Goal: Task Accomplishment & Management: Use online tool/utility

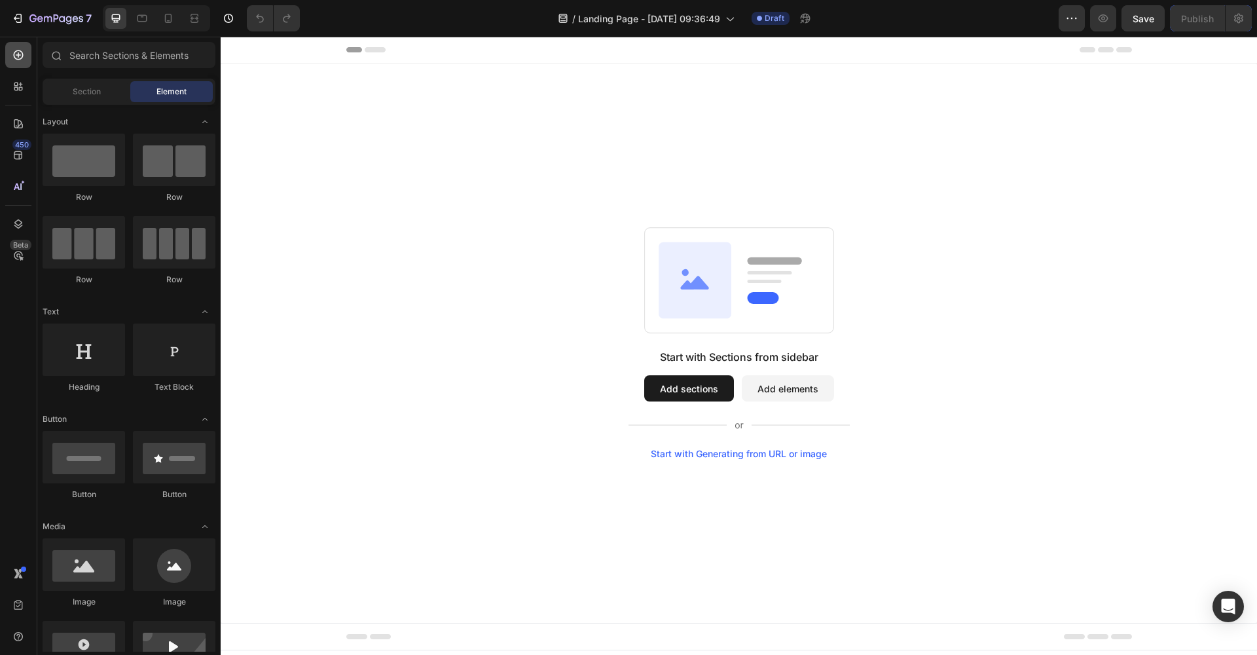
click at [18, 53] on icon at bounding box center [18, 54] width 13 height 13
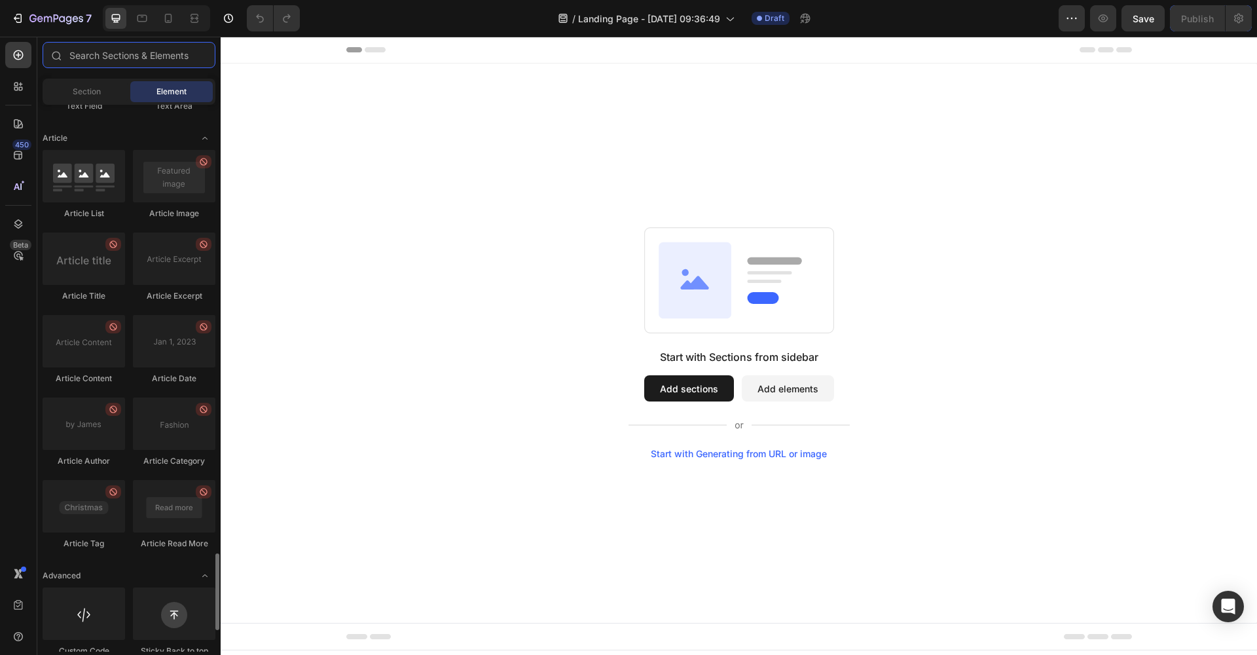
scroll to position [3337, 0]
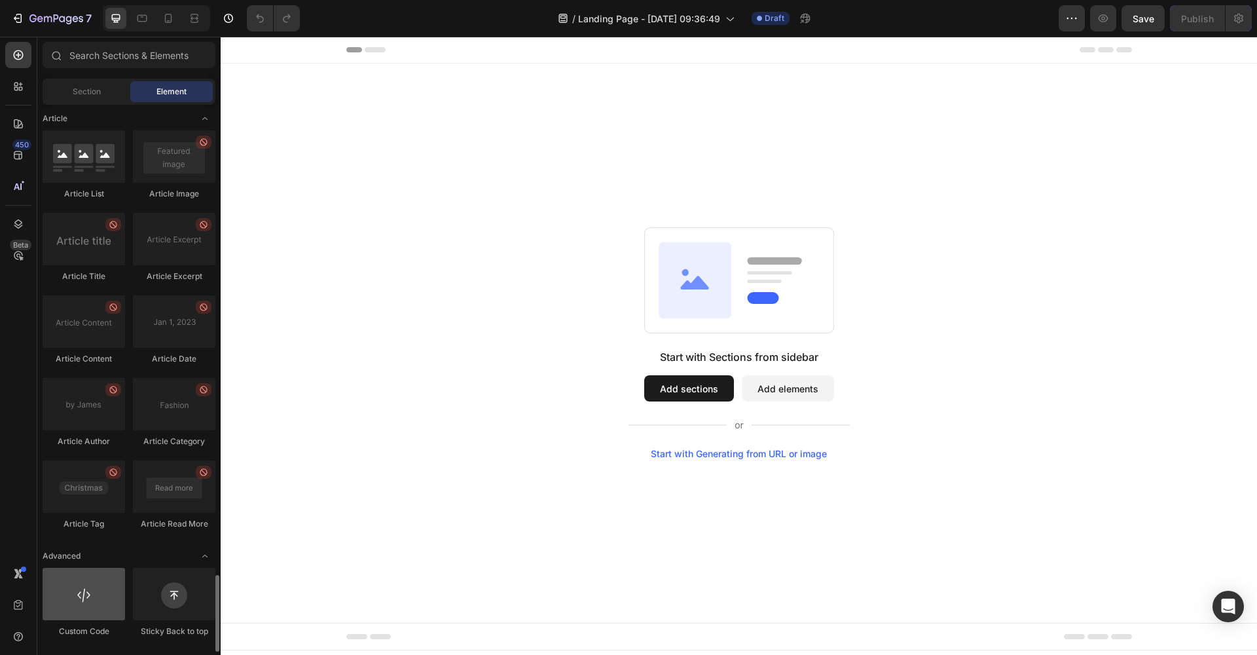
click at [92, 600] on div at bounding box center [84, 594] width 83 height 52
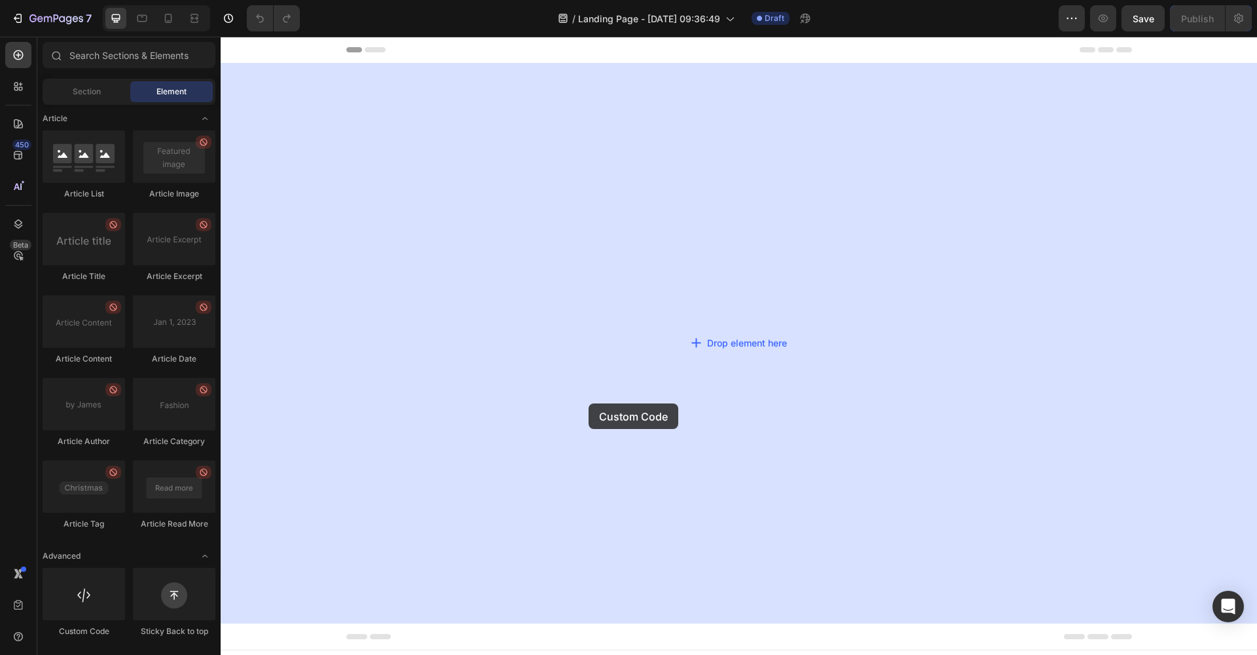
drag, startPoint x: 313, startPoint y: 642, endPoint x: 589, endPoint y: 403, distance: 364.5
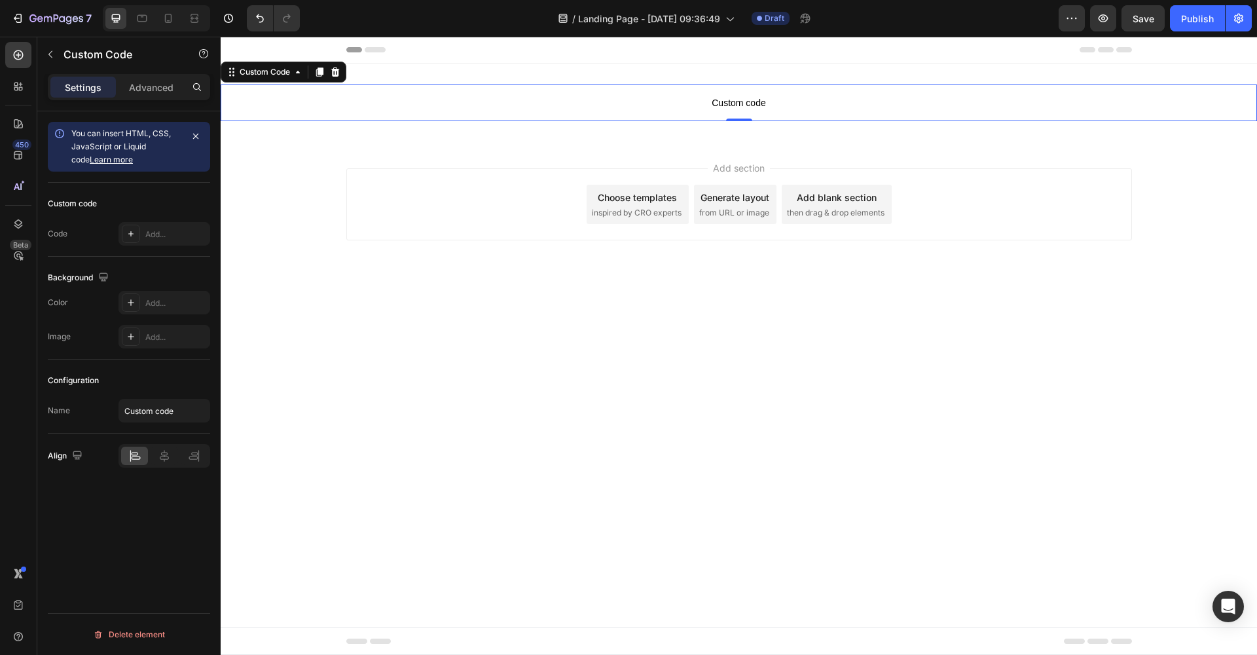
click at [716, 105] on span "Custom code" at bounding box center [739, 103] width 1037 height 16
click at [720, 101] on span "Custom code" at bounding box center [739, 103] width 1037 height 16
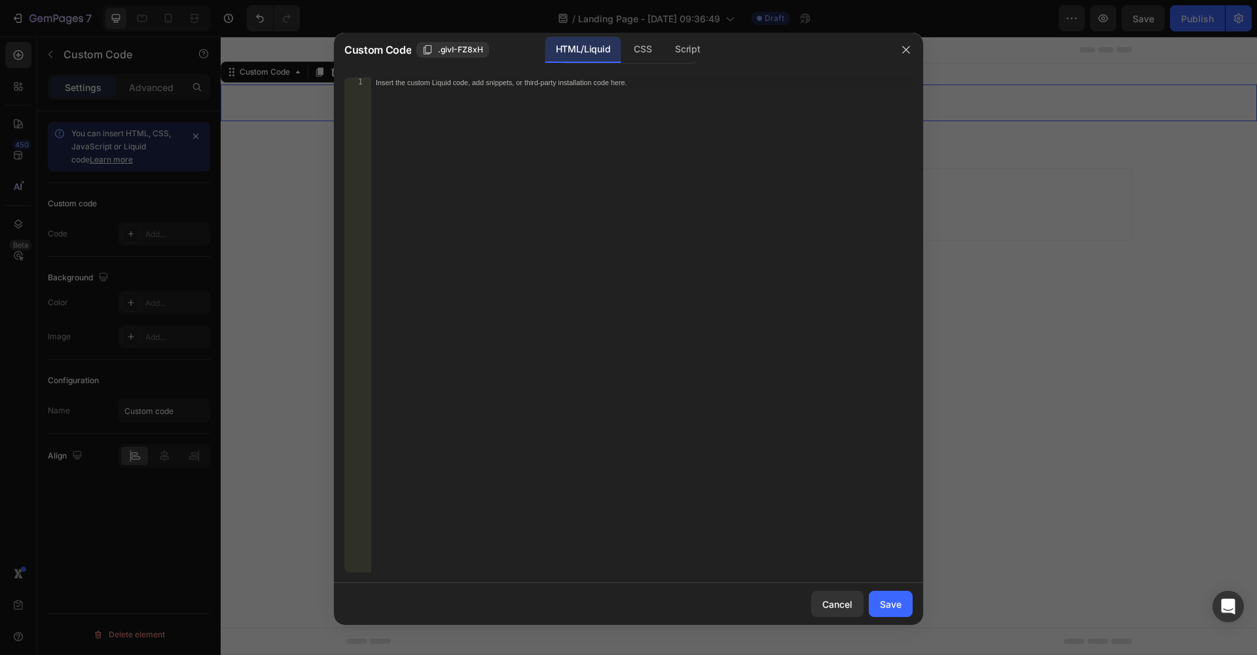
click at [722, 122] on div "Insert the custom Liquid code, add snippets, or third-party installation code h…" at bounding box center [642, 335] width 542 height 516
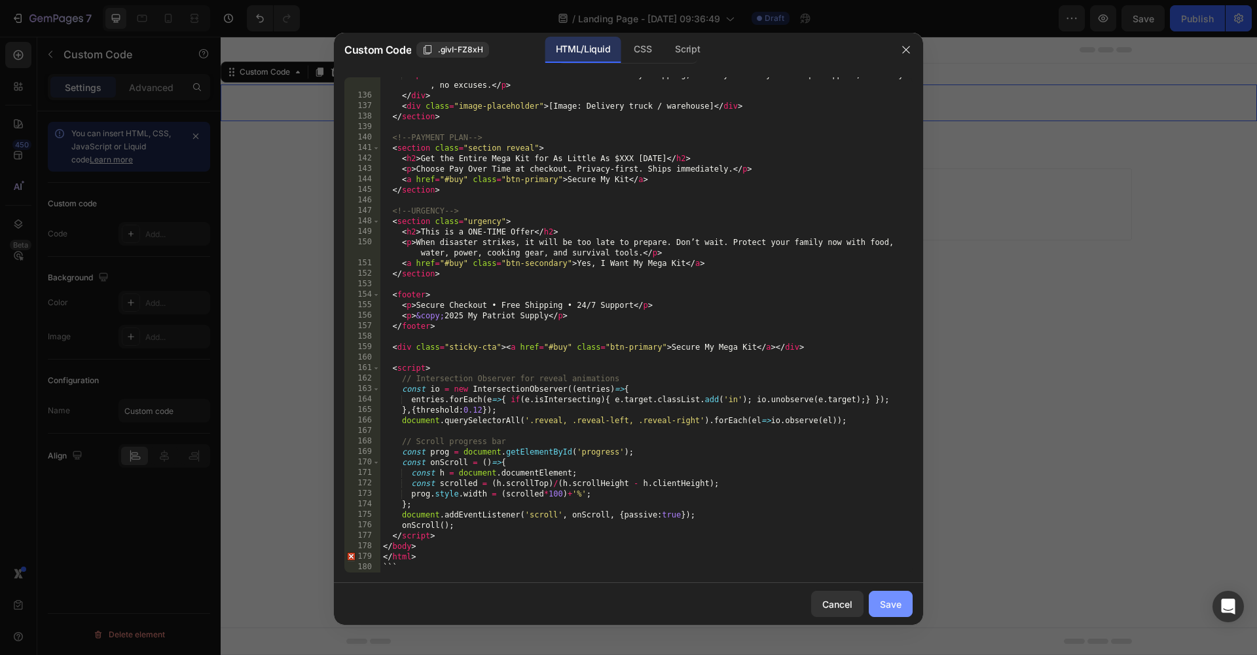
click at [891, 605] on div "Save" at bounding box center [891, 604] width 22 height 14
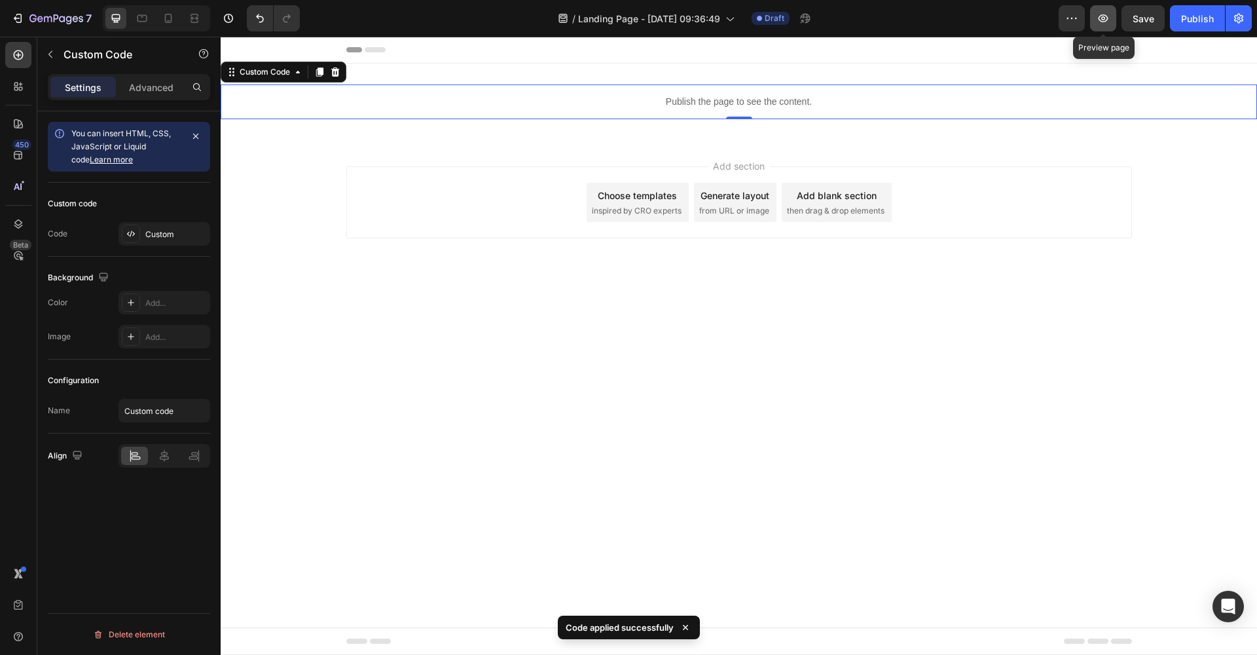
click at [1106, 14] on icon "button" at bounding box center [1103, 18] width 13 height 13
click at [970, 104] on p "Publish the page to see the content." at bounding box center [739, 102] width 1037 height 14
click at [338, 75] on icon at bounding box center [335, 71] width 9 height 9
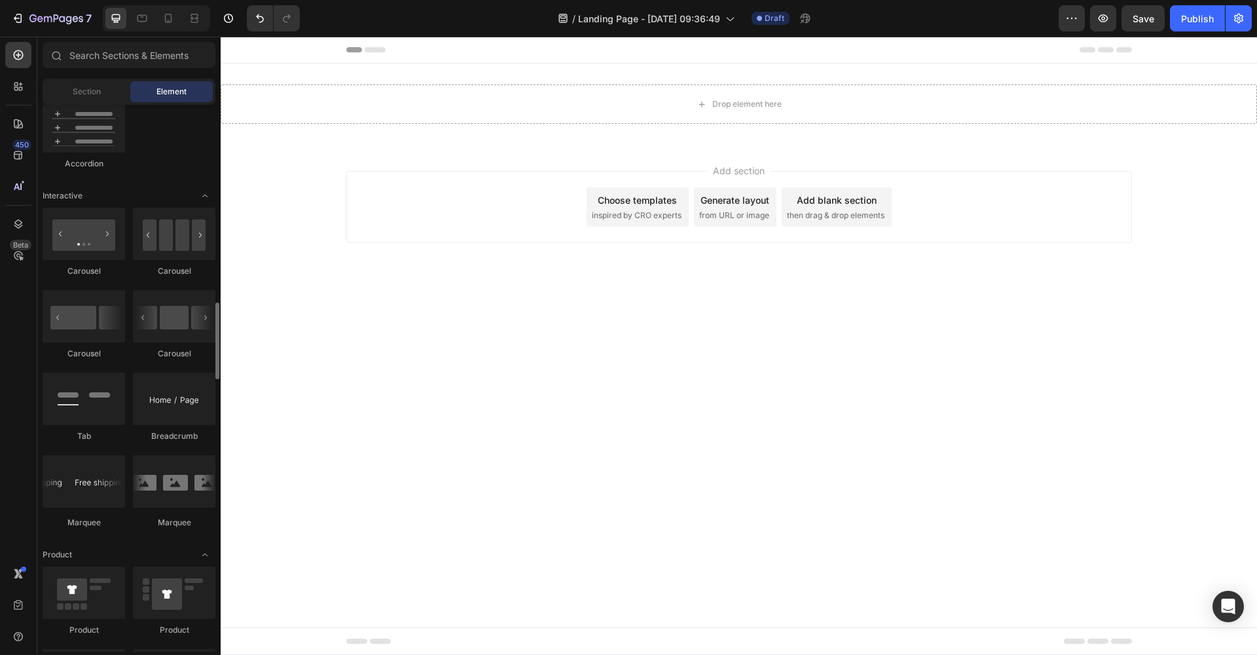
scroll to position [0, 0]
